Goal: Information Seeking & Learning: Learn about a topic

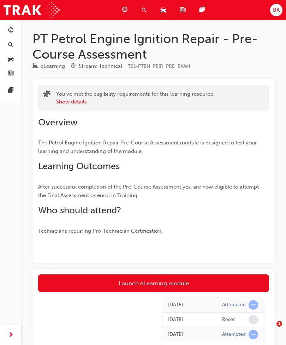
scroll to position [61, 0]
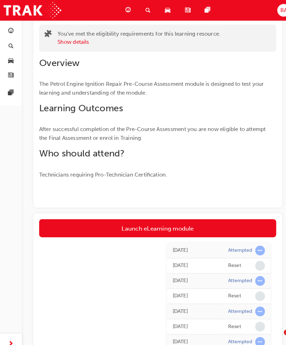
click at [163, 223] on link "Launch eLearning module" at bounding box center [153, 223] width 231 height 18
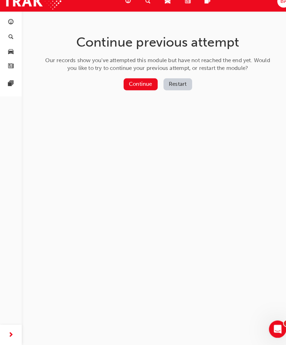
click at [181, 85] on button "Restart" at bounding box center [173, 91] width 28 height 12
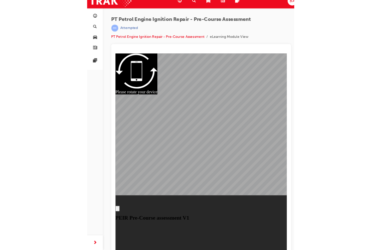
scroll to position [9, 0]
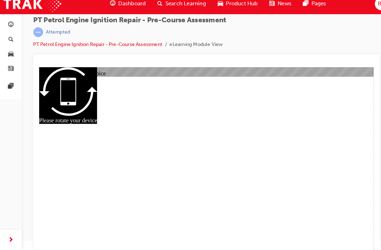
radio input "false"
radio input "true"
click at [286, 198] on div at bounding box center [201, 154] width 338 height 190
radio input "true"
radio input "false"
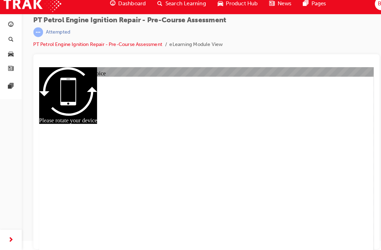
radio input "true"
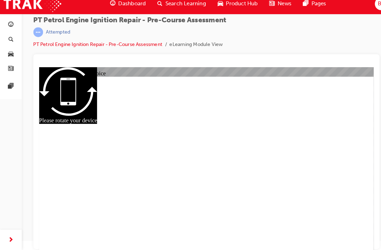
radio input "true"
click at [69, 46] on link "PT Petrol Engine Ignition Repair - Pre-Course Assessment" at bounding box center [95, 49] width 126 height 6
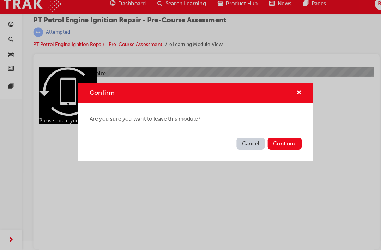
click at [286, 145] on button "Continue" at bounding box center [277, 146] width 33 height 12
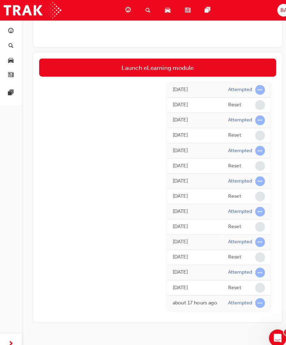
scroll to position [217, 0]
